Goal: Find specific page/section: Find specific page/section

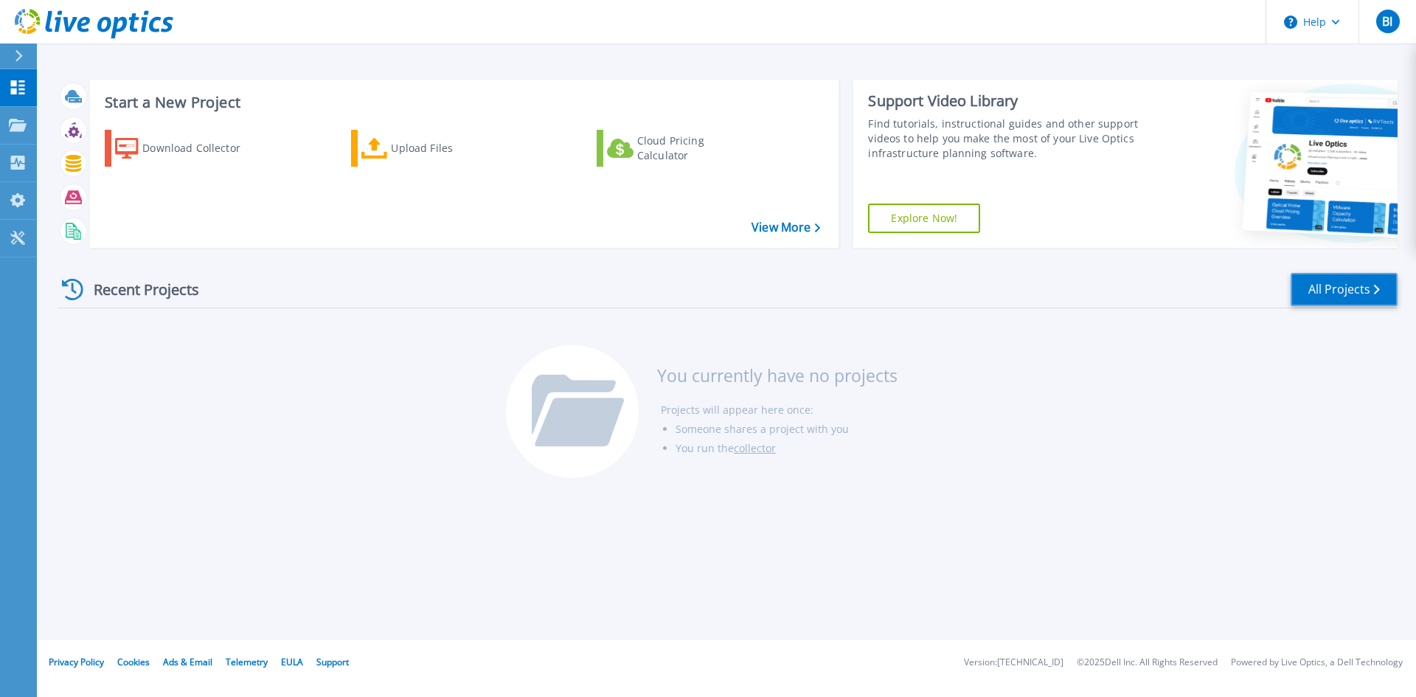
click at [1347, 291] on link "All Projects" at bounding box center [1344, 289] width 107 height 33
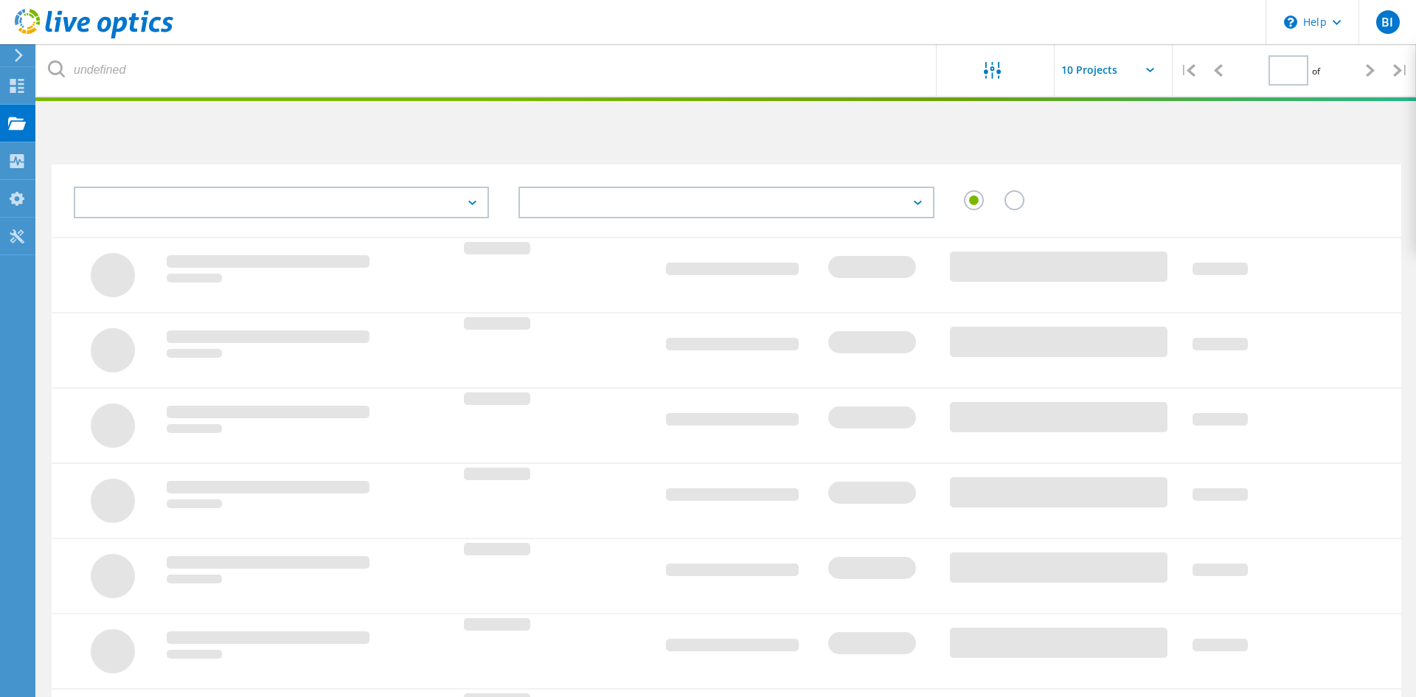
type input "1"
